Goal: Information Seeking & Learning: Learn about a topic

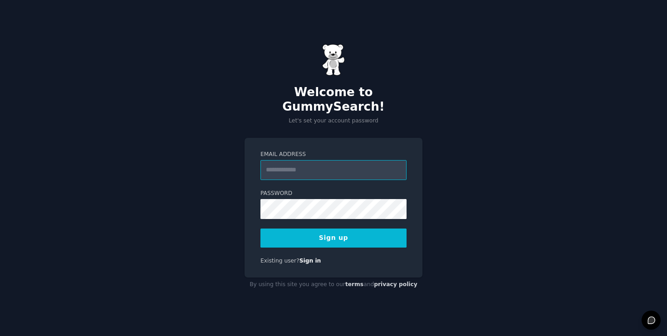
click at [326, 161] on input "Email Address" at bounding box center [333, 170] width 146 height 20
type input "**********"
click at [364, 230] on button "Sign up" at bounding box center [333, 238] width 146 height 19
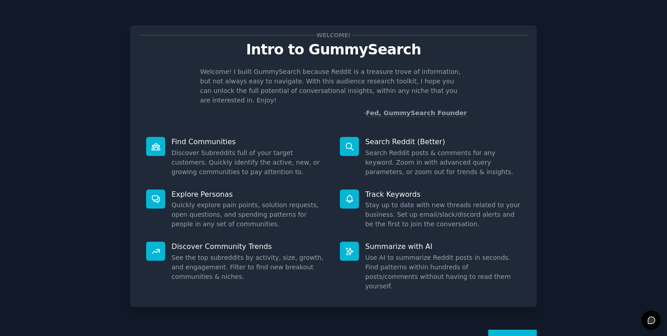
click at [516, 330] on button "Next" at bounding box center [512, 341] width 49 height 22
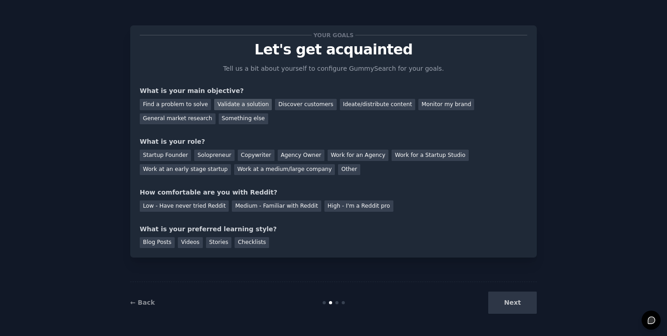
click at [219, 101] on div "Validate a solution" at bounding box center [243, 104] width 58 height 11
click at [187, 101] on div "Find a problem to solve" at bounding box center [175, 104] width 71 height 11
click at [240, 101] on div "Validate a solution" at bounding box center [243, 104] width 58 height 11
click at [167, 156] on div "Startup Founder" at bounding box center [165, 155] width 51 height 11
click at [252, 207] on div "Medium - Familiar with Reddit" at bounding box center [276, 205] width 89 height 11
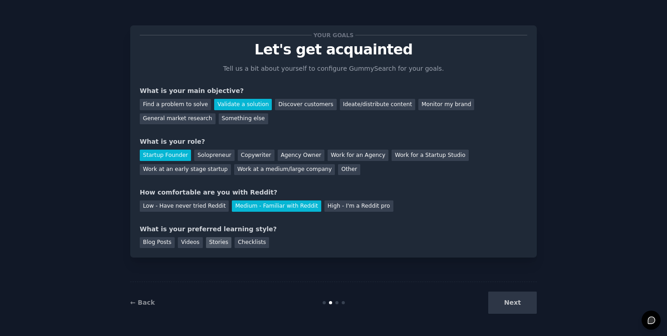
click at [220, 244] on div "Stories" at bounding box center [218, 242] width 25 height 11
click at [158, 246] on div "Blog Posts" at bounding box center [157, 242] width 35 height 11
click at [241, 242] on div "Checklists" at bounding box center [251, 242] width 34 height 11
click at [185, 243] on div "Videos" at bounding box center [190, 242] width 25 height 11
click at [210, 242] on div "Stories" at bounding box center [218, 242] width 25 height 11
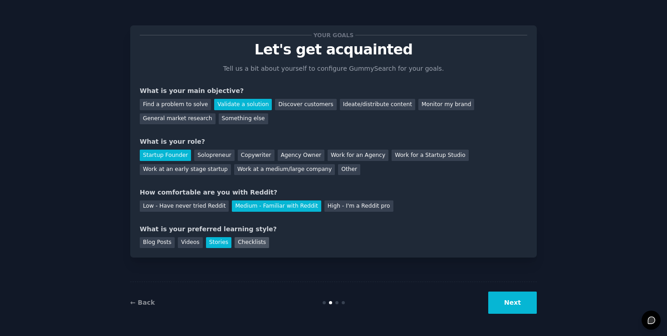
click at [249, 237] on div "Checklists" at bounding box center [251, 242] width 34 height 11
click at [517, 304] on button "Next" at bounding box center [512, 303] width 49 height 22
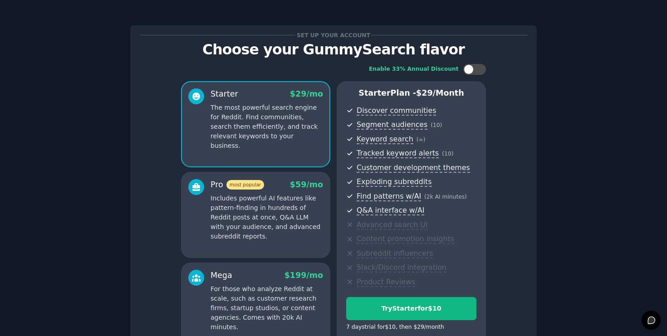
click at [618, 108] on div "Set up your account Choose your GummySearch flavor Enable 33% Annual Discount S…" at bounding box center [333, 218] width 641 height 410
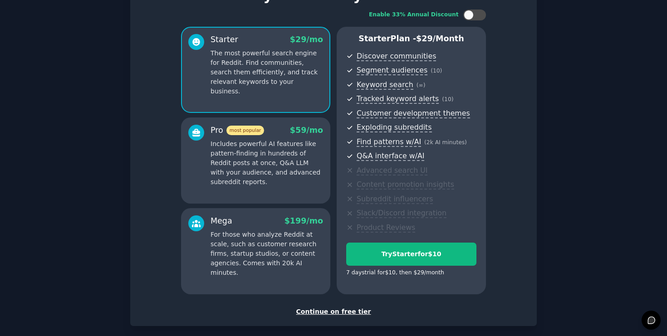
scroll to position [73, 0]
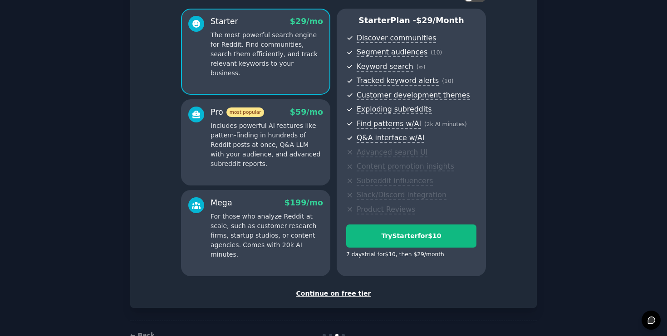
click at [337, 295] on div "Continue on free tier" at bounding box center [333, 294] width 387 height 10
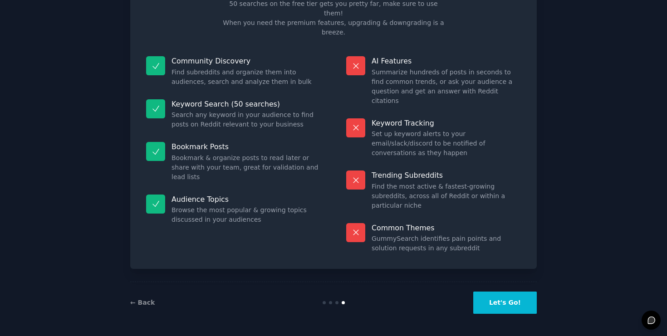
scroll to position [17, 0]
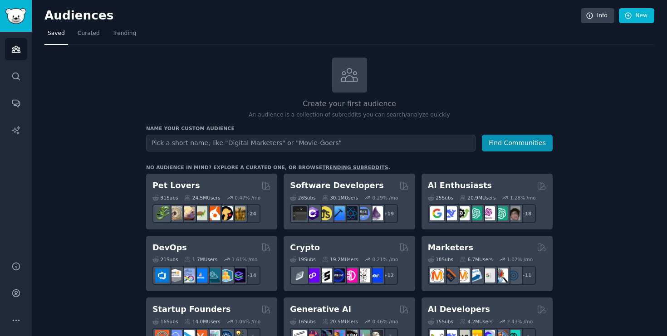
click at [254, 144] on input "text" at bounding box center [310, 143] width 329 height 17
type input "parents of children with milk allergy"
click at [482, 135] on button "Find Communities" at bounding box center [517, 143] width 71 height 17
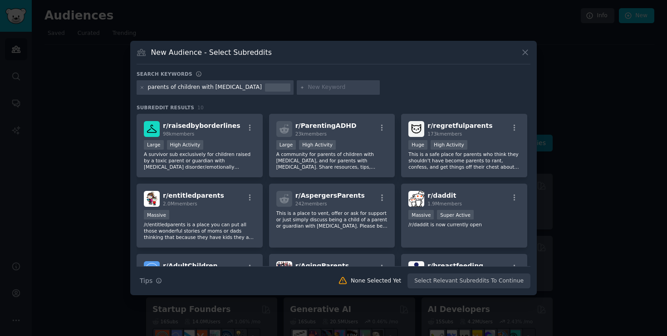
click at [214, 84] on div "parents of children with milk allergy" at bounding box center [205, 87] width 114 height 8
click at [196, 89] on div "parents of children with milk allergy" at bounding box center [205, 87] width 114 height 8
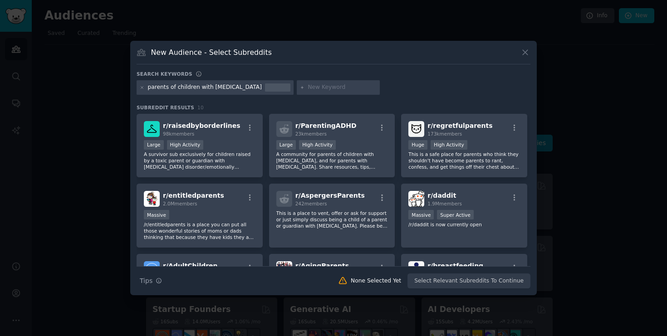
click at [307, 89] on input "text" at bounding box center [341, 87] width 69 height 8
type input "child allergies"
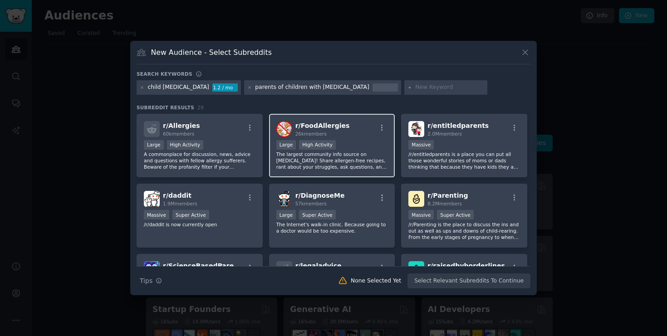
click at [312, 155] on p "The largest community info source on Food Allergies! Share allergen-free recipe…" at bounding box center [332, 160] width 112 height 19
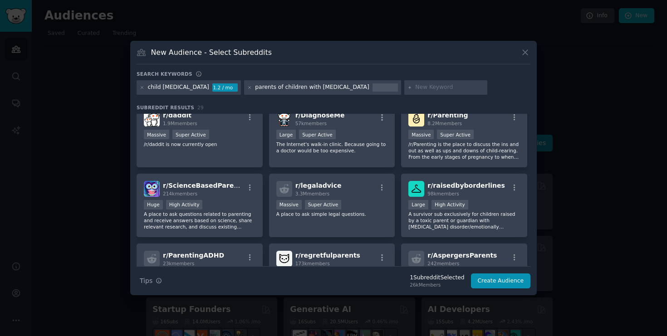
scroll to position [89, 0]
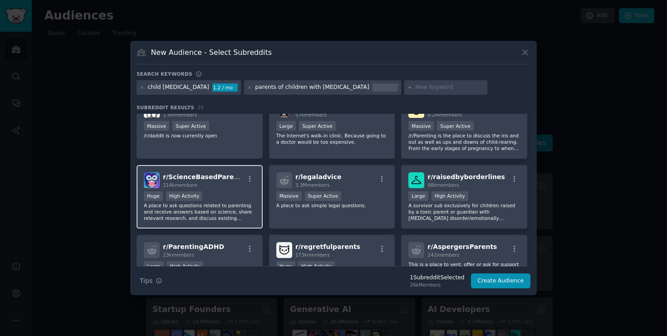
click at [216, 200] on div "100,000 - 1,000,000 members Huge High Activity" at bounding box center [200, 196] width 112 height 11
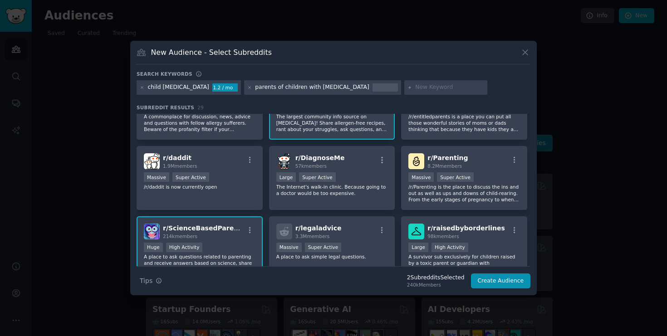
scroll to position [52, 0]
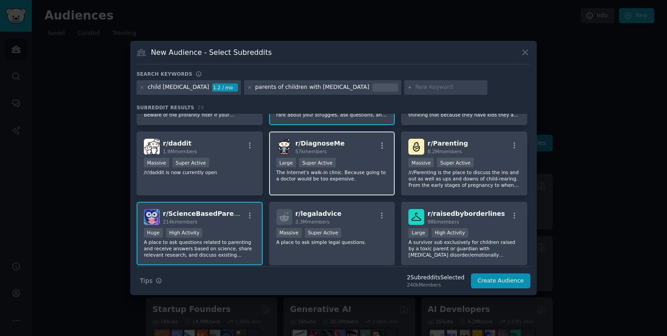
click at [303, 180] on p "The Internet's walk-in clinic. Because going to a doctor would be too expensive." at bounding box center [332, 175] width 112 height 13
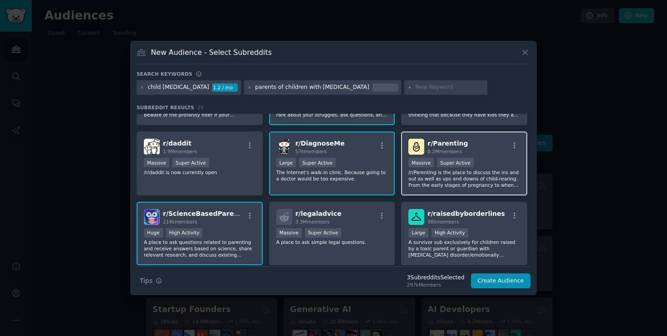
click at [491, 146] on div "r/ Parenting 8.2M members" at bounding box center [464, 147] width 112 height 16
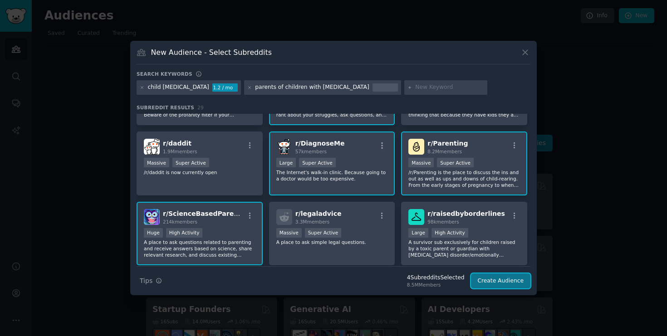
click at [494, 278] on button "Create Audience" at bounding box center [501, 280] width 60 height 15
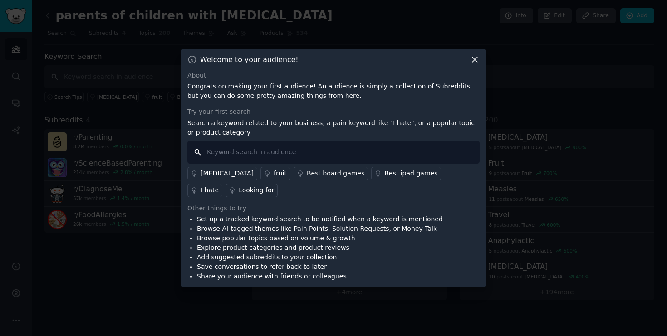
click at [383, 146] on input "text" at bounding box center [333, 152] width 292 height 23
click at [207, 172] on div "hives" at bounding box center [226, 174] width 53 height 10
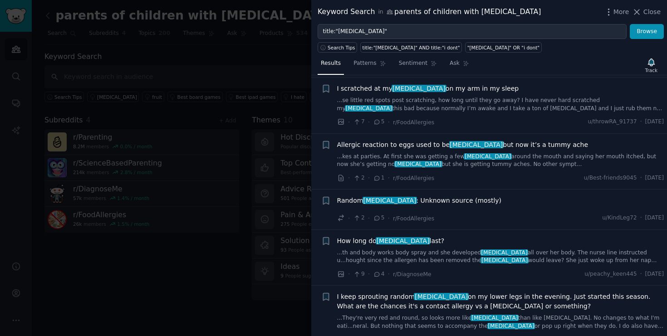
scroll to position [193, 0]
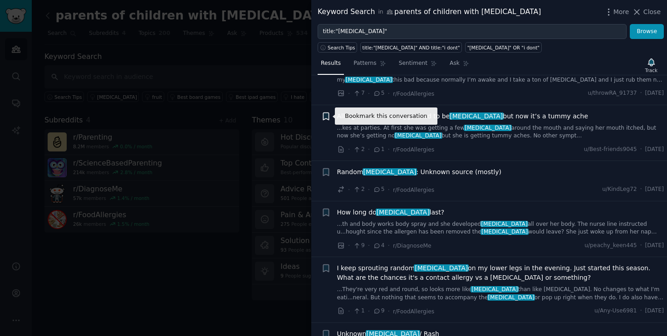
click at [325, 116] on icon "button" at bounding box center [325, 115] width 5 height 7
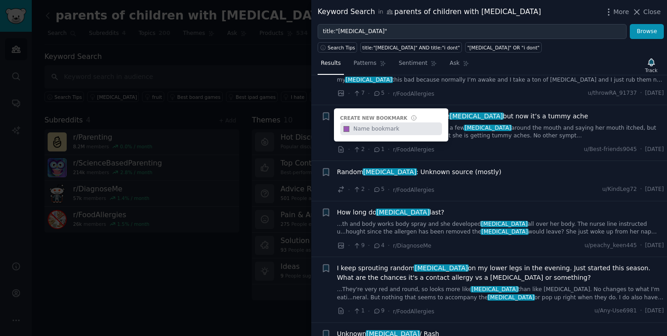
click at [360, 132] on input "text" at bounding box center [396, 128] width 90 height 13
type input "Eggs"
click at [566, 54] on div "Results Patterns Sentiment Ask Track Submission s 100 Sort Recent + Can food al…" at bounding box center [489, 194] width 356 height 283
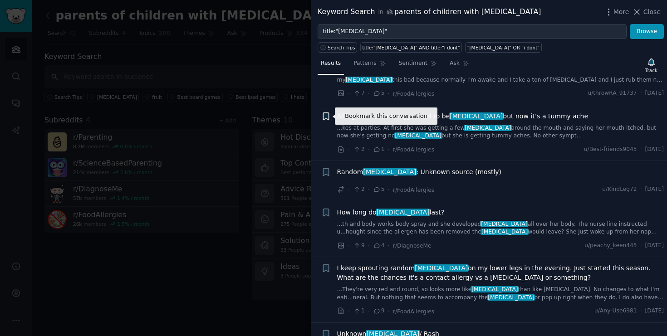
click at [323, 116] on icon "button" at bounding box center [325, 115] width 5 height 7
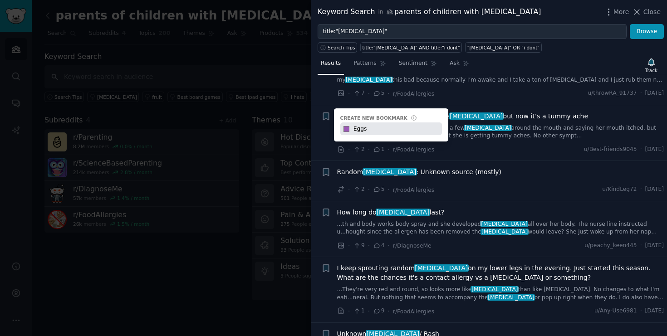
click at [392, 133] on input "Eggs" at bounding box center [396, 128] width 90 height 13
click at [482, 155] on li "Bookmark this conversation + Create new bookmark #9b59b6 Eggs Allergic reaction…" at bounding box center [489, 133] width 356 height 56
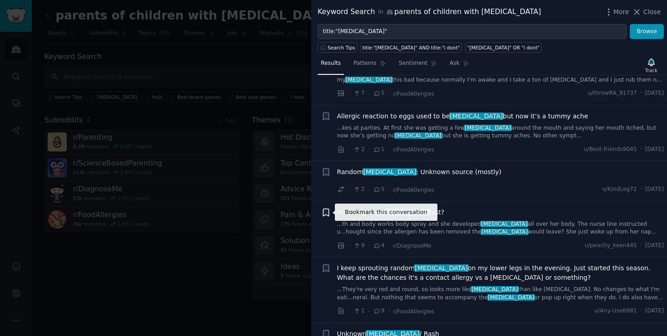
click at [327, 215] on icon "button" at bounding box center [325, 212] width 5 height 7
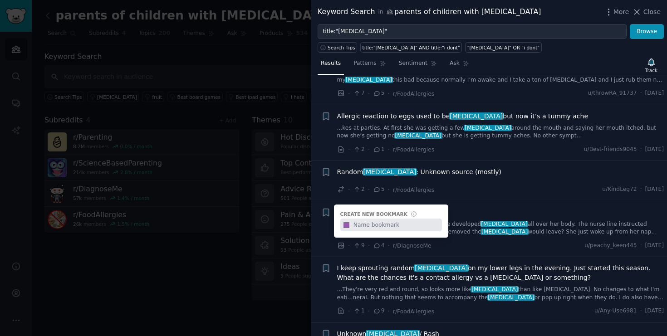
click at [351, 226] on input "#9b59b6" at bounding box center [346, 225] width 12 height 13
click at [359, 225] on input "text" at bounding box center [396, 225] width 90 height 13
type input "Eggs"
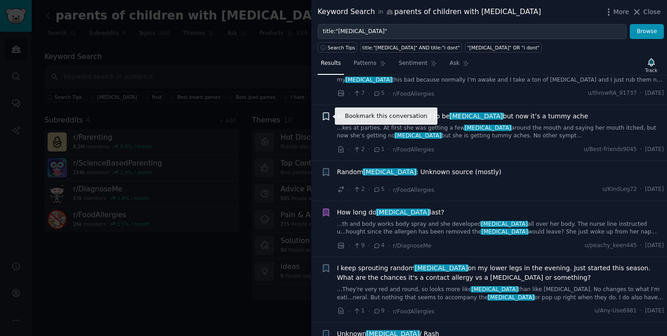
click at [325, 118] on icon "button" at bounding box center [325, 115] width 5 height 7
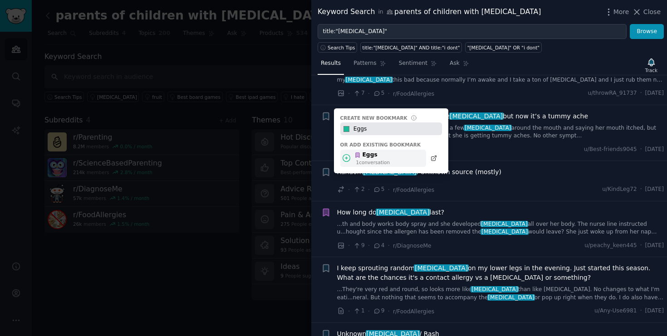
click at [371, 158] on div "Eggs" at bounding box center [371, 155] width 35 height 8
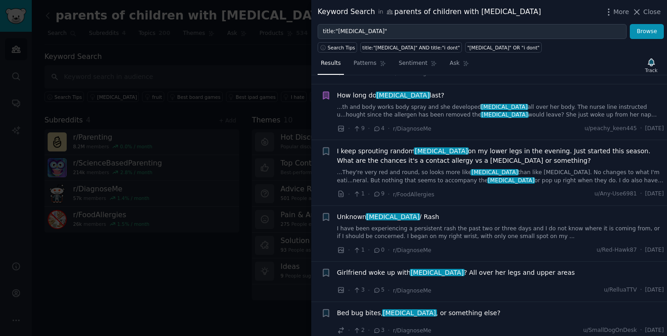
scroll to position [0, 0]
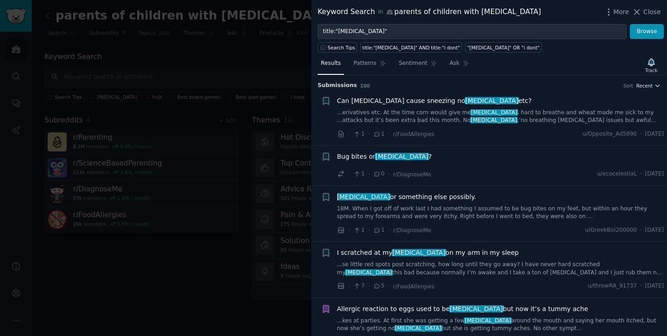
click at [641, 85] on span "Recent" at bounding box center [644, 86] width 16 height 6
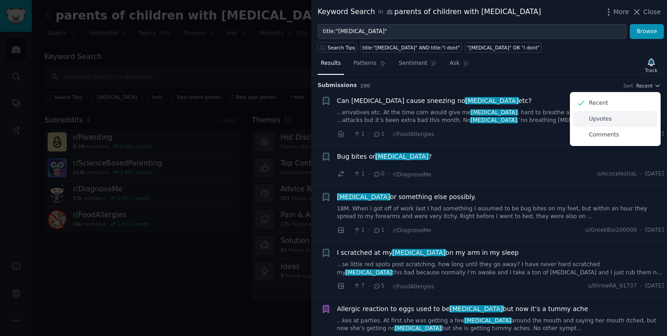
click at [602, 113] on div "Upvotes" at bounding box center [615, 119] width 84 height 16
